Goal: Check status: Check status

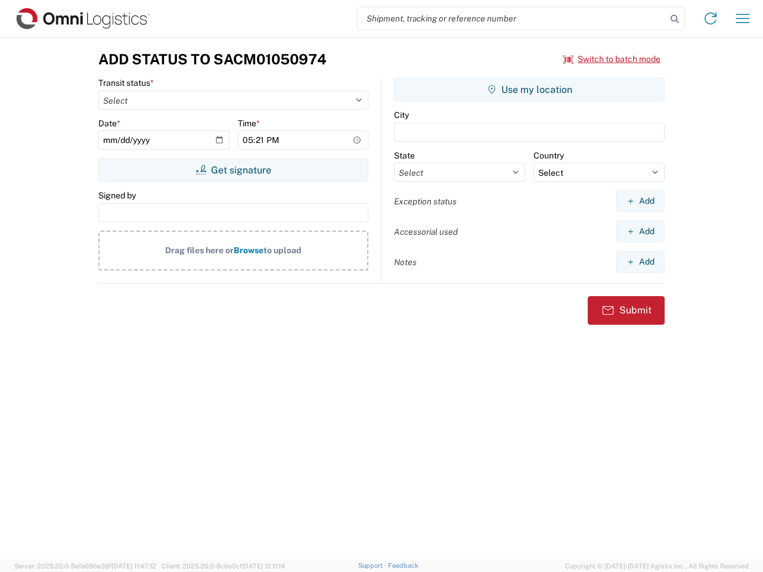
click at [512, 18] on input "search" at bounding box center [511, 18] width 309 height 23
click at [674, 19] on icon at bounding box center [674, 19] width 17 height 17
click at [710, 18] on icon at bounding box center [710, 18] width 19 height 19
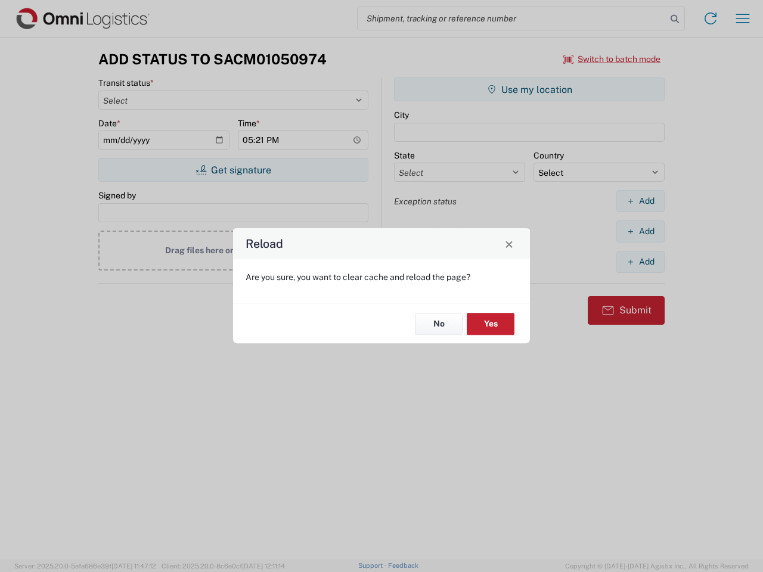
click at [742, 18] on div "Reload Are you sure, you want to clear cache and reload the page? No Yes" at bounding box center [381, 286] width 763 height 572
click at [612, 59] on div "Reload Are you sure, you want to clear cache and reload the page? No Yes" at bounding box center [381, 286] width 763 height 572
click at [233, 170] on div "Reload Are you sure, you want to clear cache and reload the page? No Yes" at bounding box center [381, 286] width 763 height 572
click at [529, 89] on div "Reload Are you sure, you want to clear cache and reload the page? No Yes" at bounding box center [381, 286] width 763 height 572
click at [640, 201] on div "Reload Are you sure, you want to clear cache and reload the page? No Yes" at bounding box center [381, 286] width 763 height 572
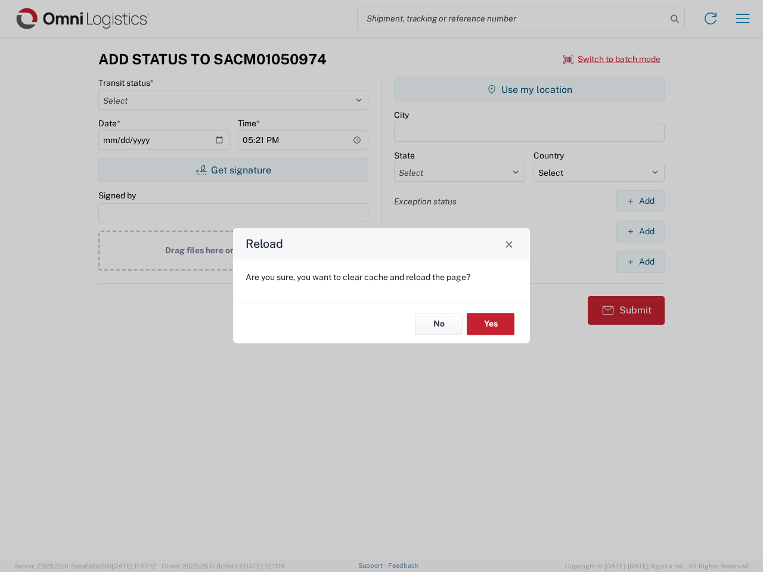
click at [640, 231] on div "Reload Are you sure, you want to clear cache and reload the page? No Yes" at bounding box center [381, 286] width 763 height 572
click at [640, 262] on div "Reload Are you sure, you want to clear cache and reload the page? No Yes" at bounding box center [381, 286] width 763 height 572
